Goal: Transaction & Acquisition: Download file/media

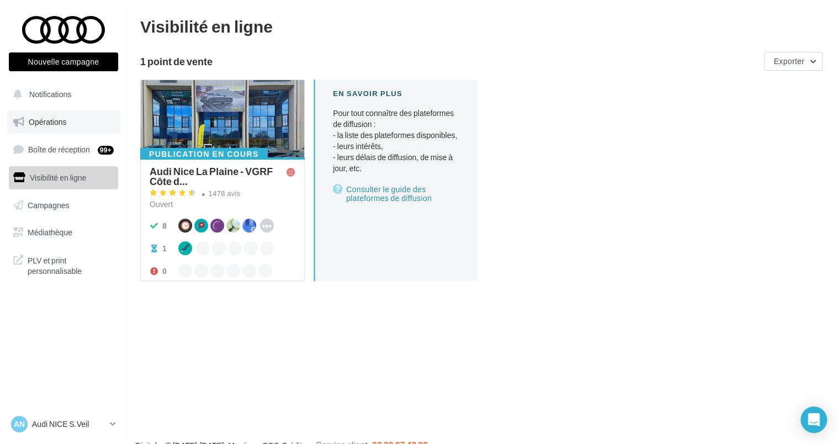
click at [38, 130] on link "Opérations" at bounding box center [64, 121] width 114 height 23
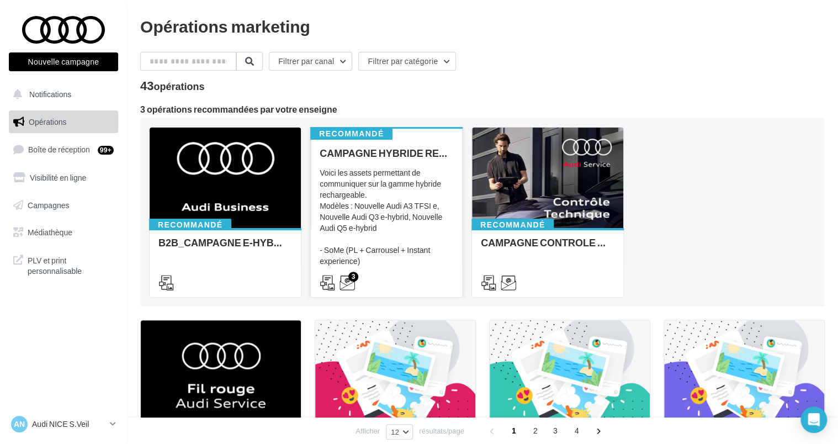
click at [409, 222] on div "Voici les assets permettant de communiquer sur la gamme hybride rechargeable. M…" at bounding box center [387, 222] width 134 height 110
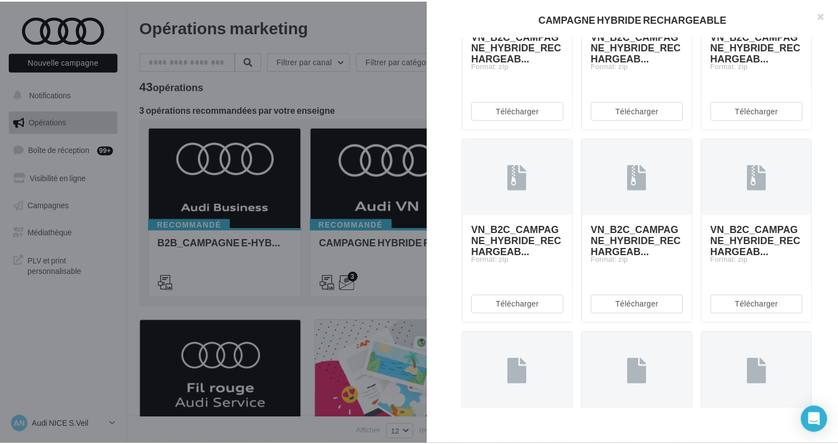
scroll to position [883, 0]
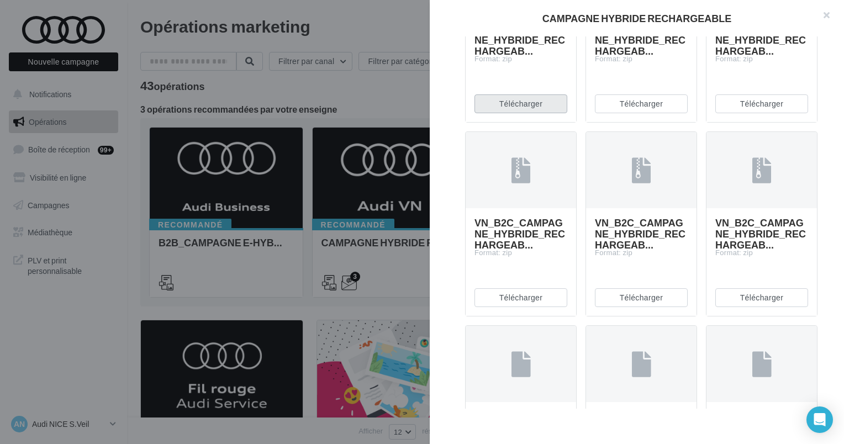
click at [519, 113] on button "Télécharger" at bounding box center [520, 103] width 93 height 19
click at [337, 296] on div at bounding box center [422, 222] width 844 height 444
